Goal: Task Accomplishment & Management: Use online tool/utility

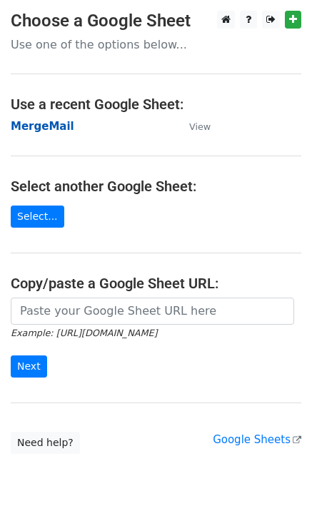
click at [37, 133] on strong "MergeMail" at bounding box center [43, 126] width 64 height 13
click at [37, 130] on strong "MergeMail" at bounding box center [43, 126] width 64 height 13
click at [46, 127] on strong "MergeMail" at bounding box center [43, 126] width 64 height 13
click at [39, 126] on strong "MergeMail" at bounding box center [43, 126] width 64 height 13
click at [49, 129] on strong "MergeMail" at bounding box center [43, 126] width 64 height 13
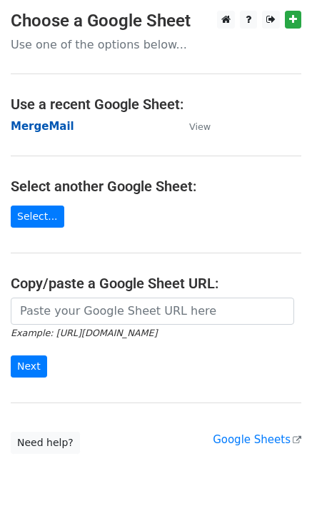
click at [54, 125] on strong "MergeMail" at bounding box center [43, 126] width 64 height 13
click at [59, 128] on strong "MergeMail" at bounding box center [43, 126] width 64 height 13
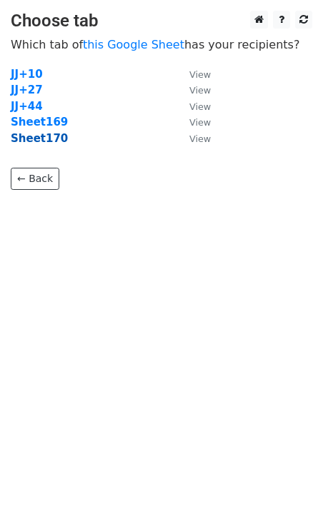
click at [51, 141] on strong "Sheet170" at bounding box center [39, 138] width 57 height 13
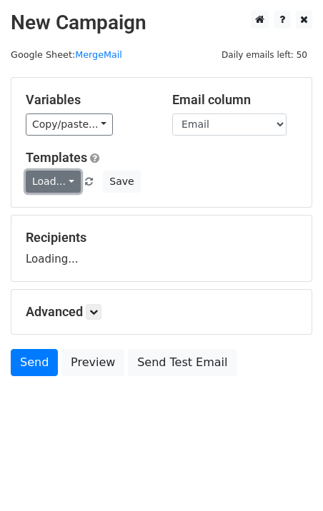
click at [67, 186] on link "Load..." at bounding box center [53, 182] width 55 height 22
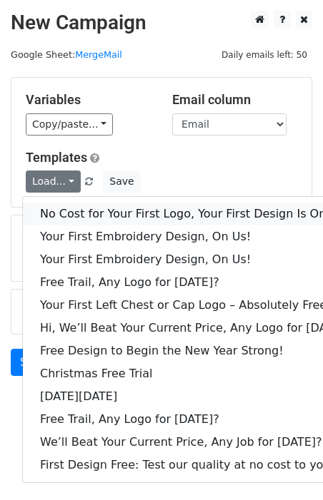
click at [76, 215] on link "No Cost for Your First Logo, Your First Design Is On Us!" at bounding box center [195, 214] width 345 height 23
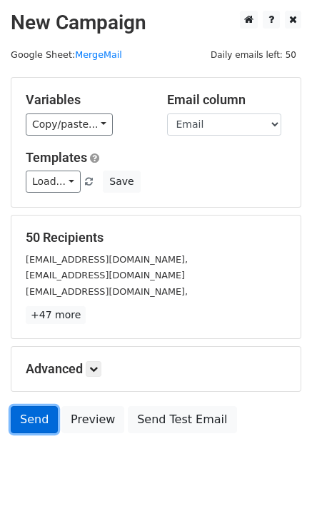
click at [24, 419] on link "Send" at bounding box center [34, 419] width 47 height 27
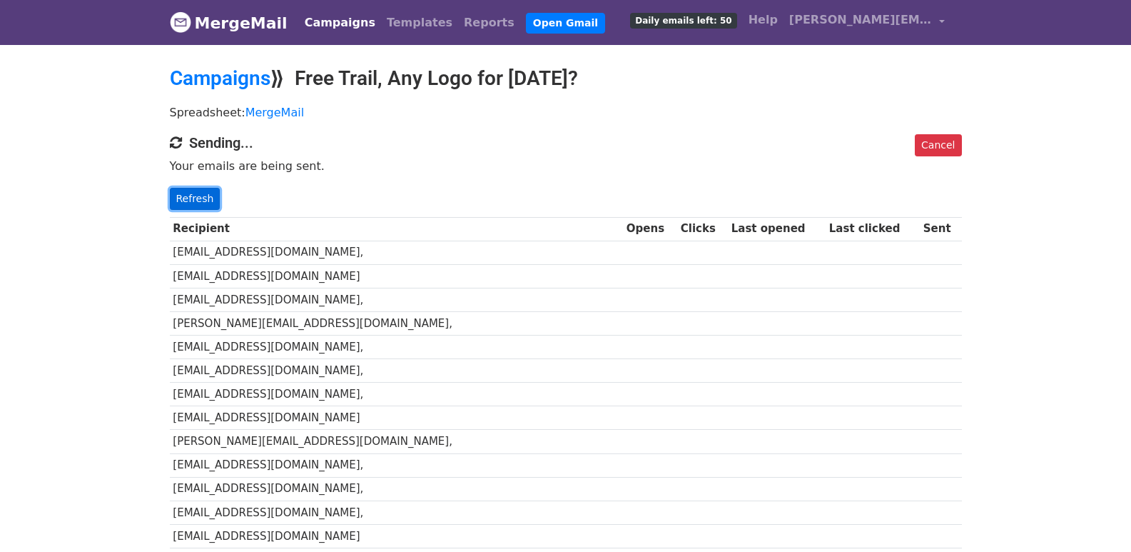
click at [183, 191] on link "Refresh" at bounding box center [195, 199] width 51 height 22
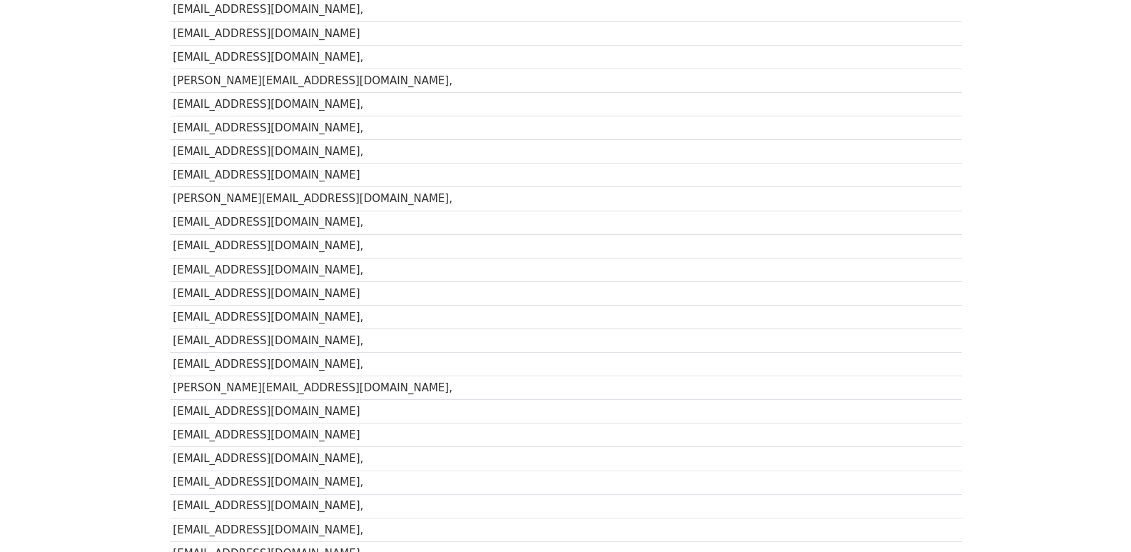
scroll to position [752, 0]
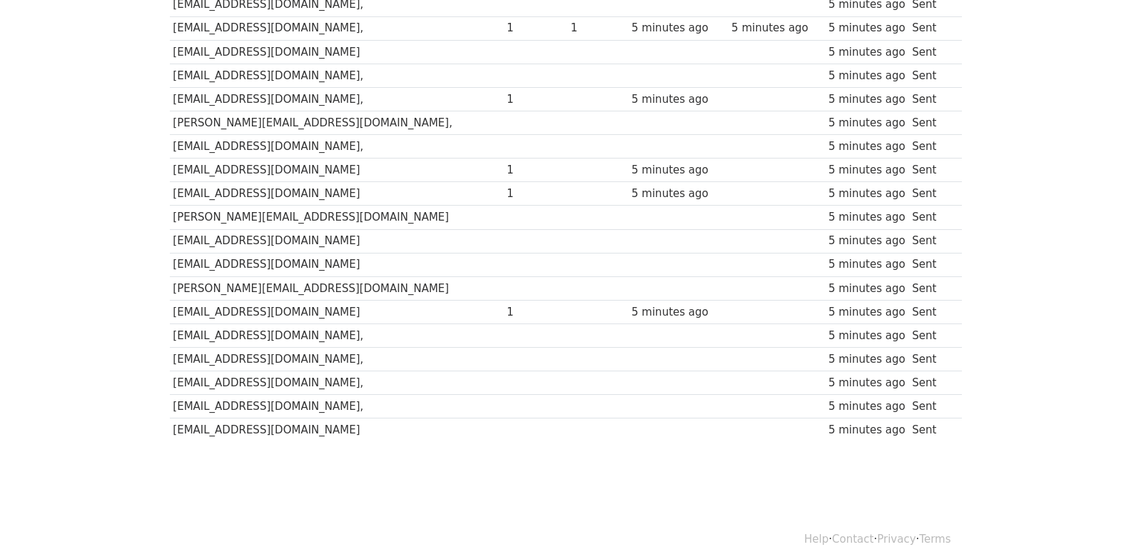
scroll to position [993, 0]
